Goal: Task Accomplishment & Management: Complete application form

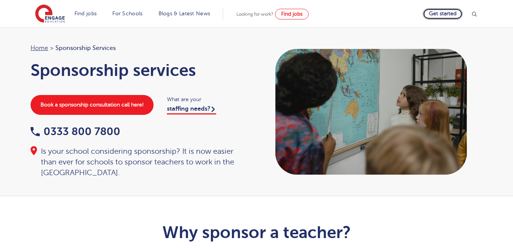
click at [448, 13] on link "Get started" at bounding box center [443, 13] width 40 height 11
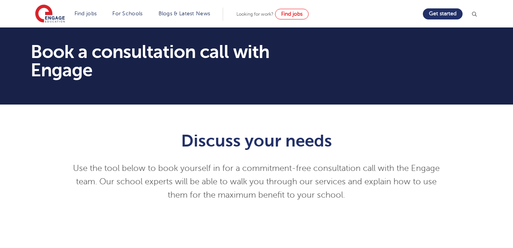
scroll to position [280, 0]
